Goal: Browse casually

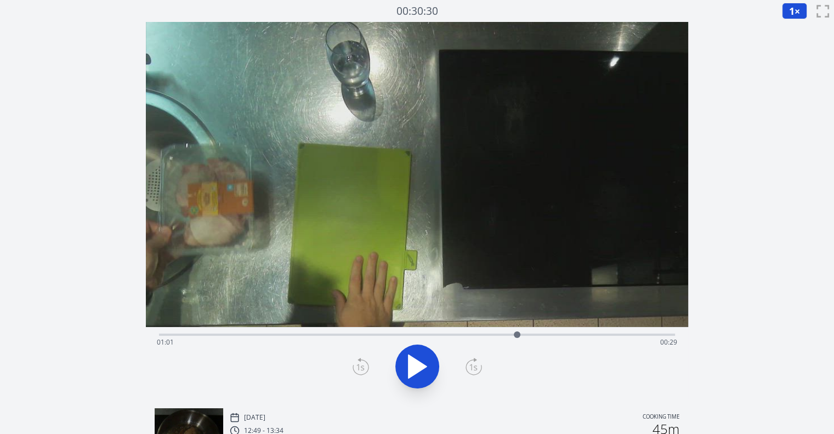
drag, startPoint x: 338, startPoint y: 332, endPoint x: 525, endPoint y: 343, distance: 187.8
click at [525, 336] on div "Time elapsed: 01:01 Time remaining: 00:29" at bounding box center [417, 334] width 516 height 2
drag, startPoint x: 534, startPoint y: 332, endPoint x: 634, endPoint y: 333, distance: 100.3
click at [634, 333] on div at bounding box center [633, 334] width 7 height 7
